Goal: Task Accomplishment & Management: Use online tool/utility

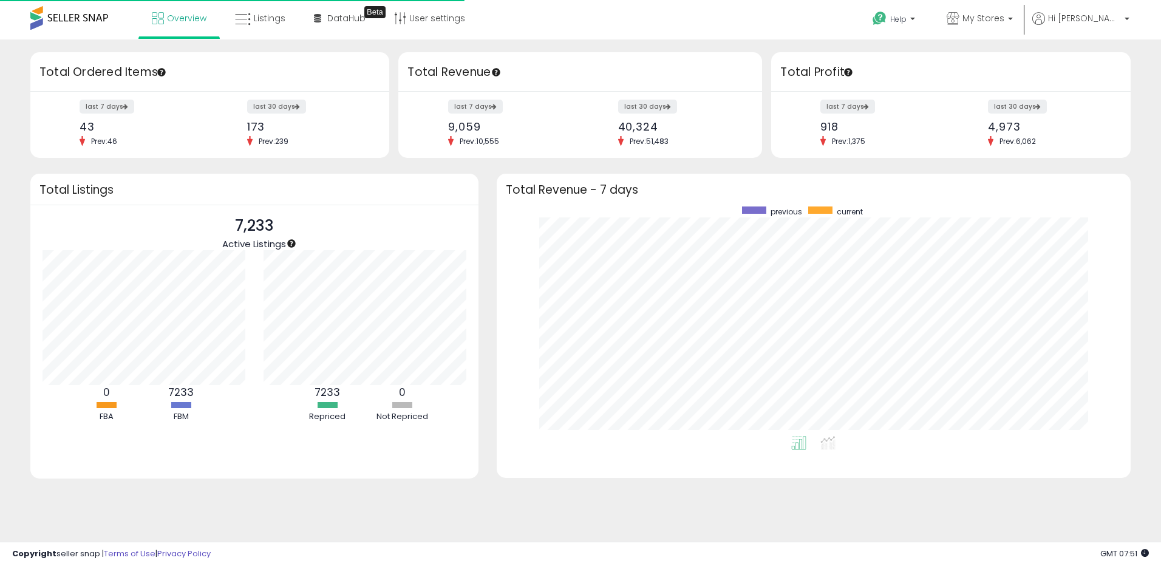
scroll to position [230, 610]
click at [270, 25] on link "Listings" at bounding box center [260, 18] width 69 height 36
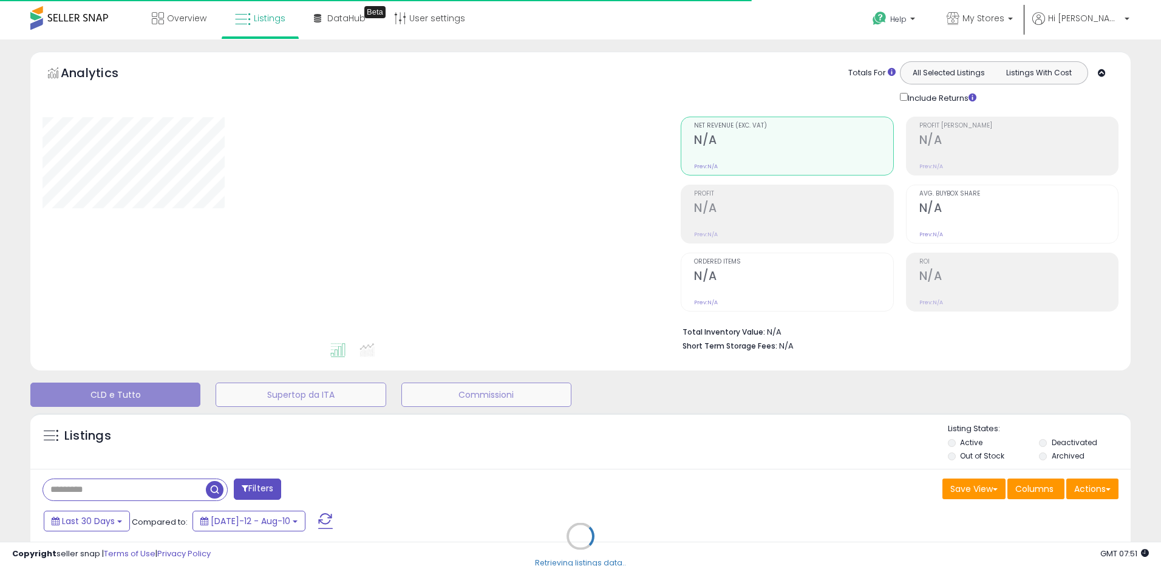
click at [1099, 487] on div "Retrieving listings data.." at bounding box center [580, 545] width 1119 height 277
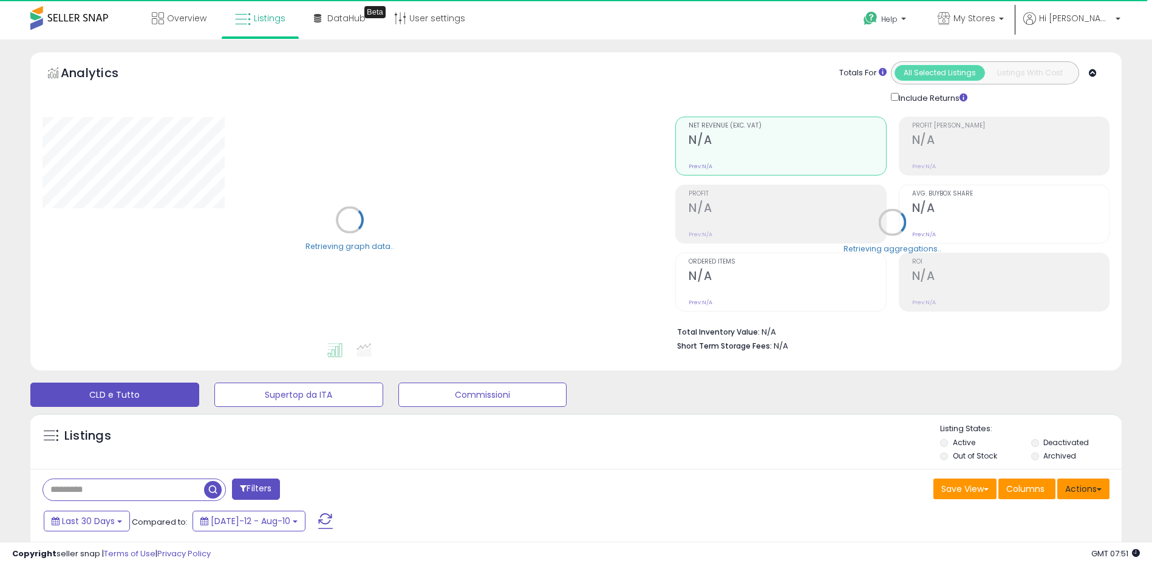
click at [1097, 485] on button "Actions" at bounding box center [1083, 489] width 52 height 21
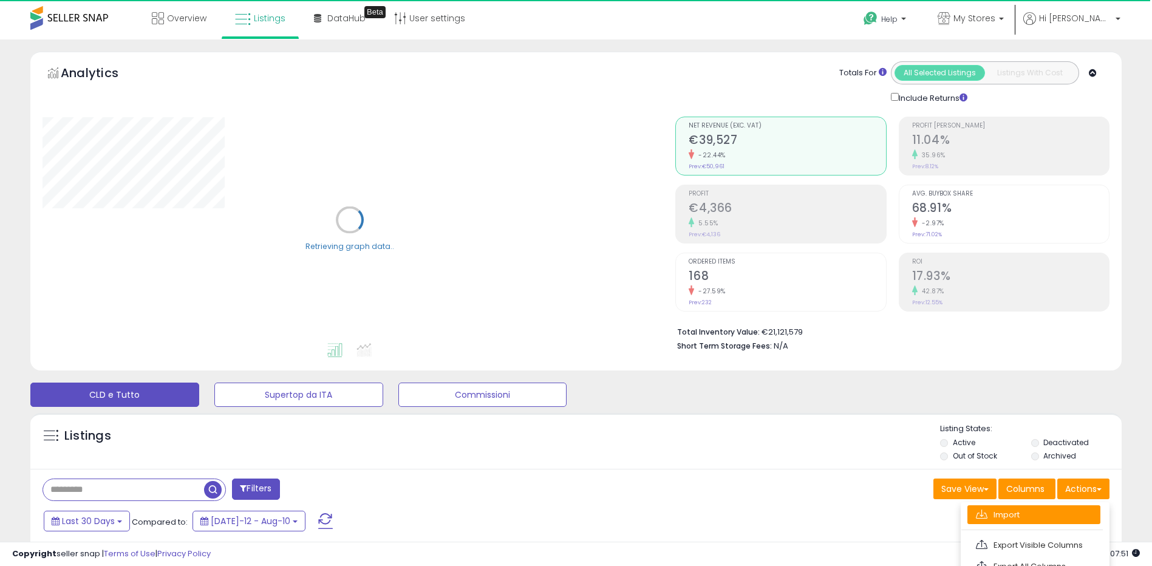
click at [1048, 509] on link "Import" at bounding box center [1033, 514] width 133 height 19
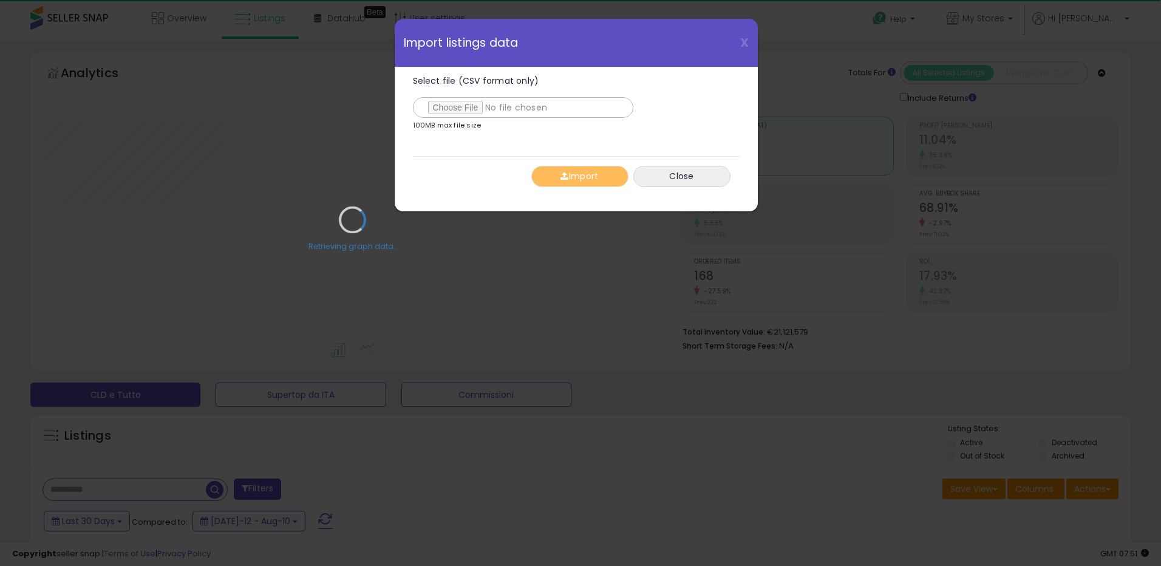
click at [440, 106] on div "Retrieving graph data.." at bounding box center [352, 228] width 638 height 249
click at [455, 109] on div "Retrieving graph data.." at bounding box center [352, 228] width 638 height 249
click at [462, 106] on div "Retrieving graph data.." at bounding box center [352, 228] width 638 height 249
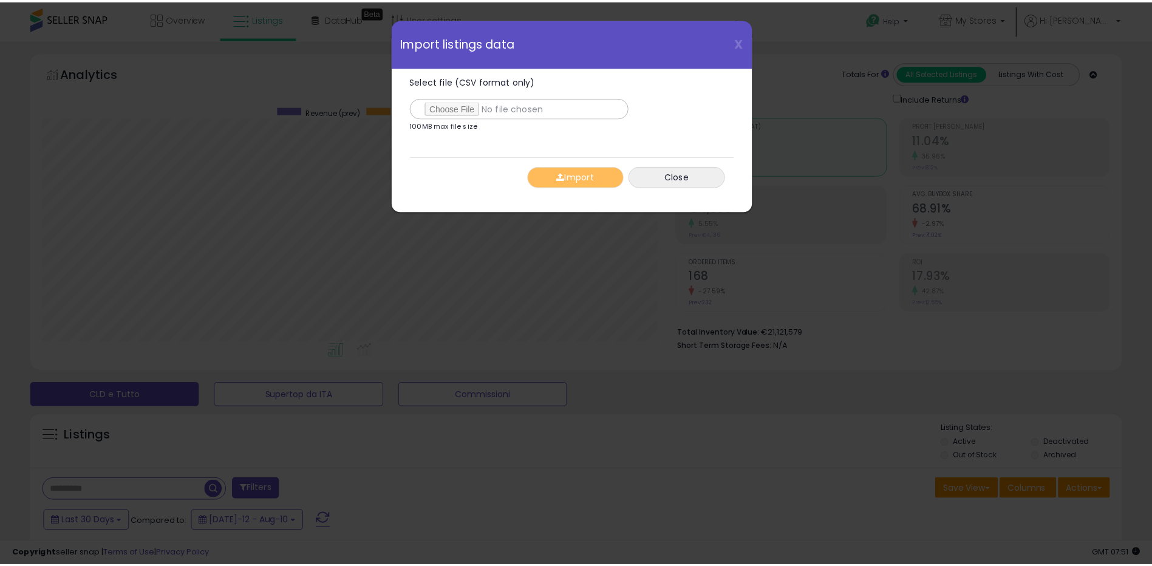
scroll to position [249, 638]
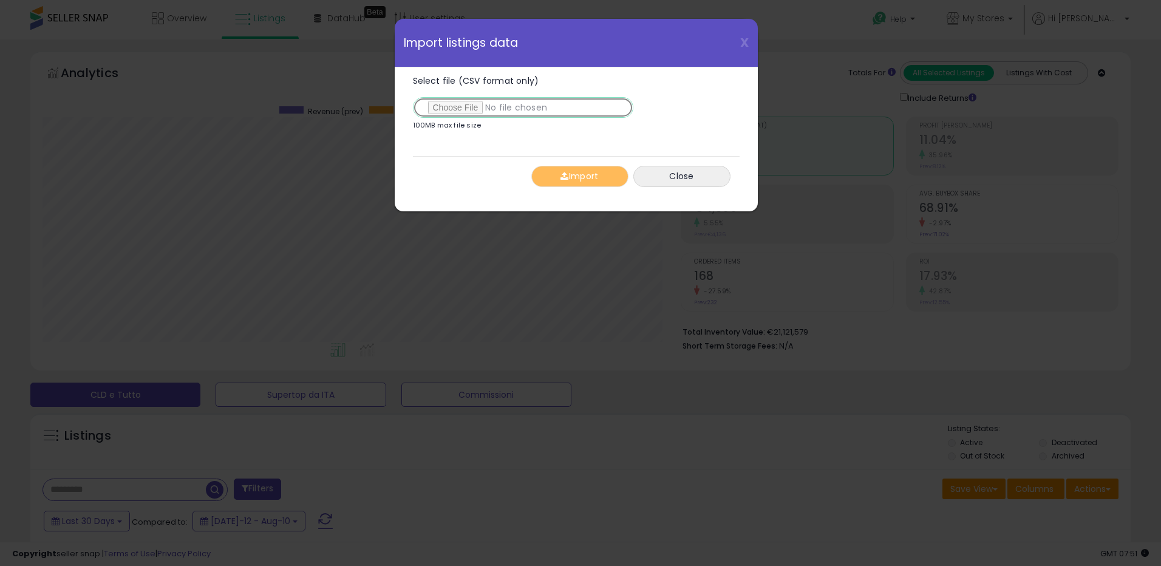
click at [455, 109] on input "Select file (CSV format only)" at bounding box center [523, 107] width 220 height 21
type input "**********"
click at [588, 171] on button "Import" at bounding box center [579, 176] width 97 height 21
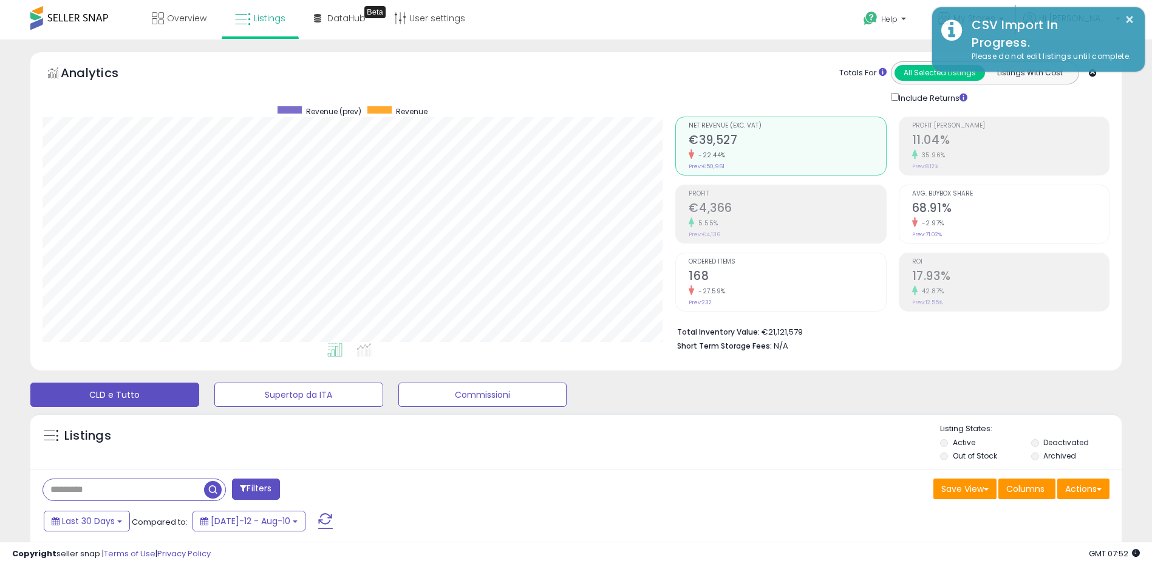
scroll to position [607034, 606650]
